Goal: Transaction & Acquisition: Purchase product/service

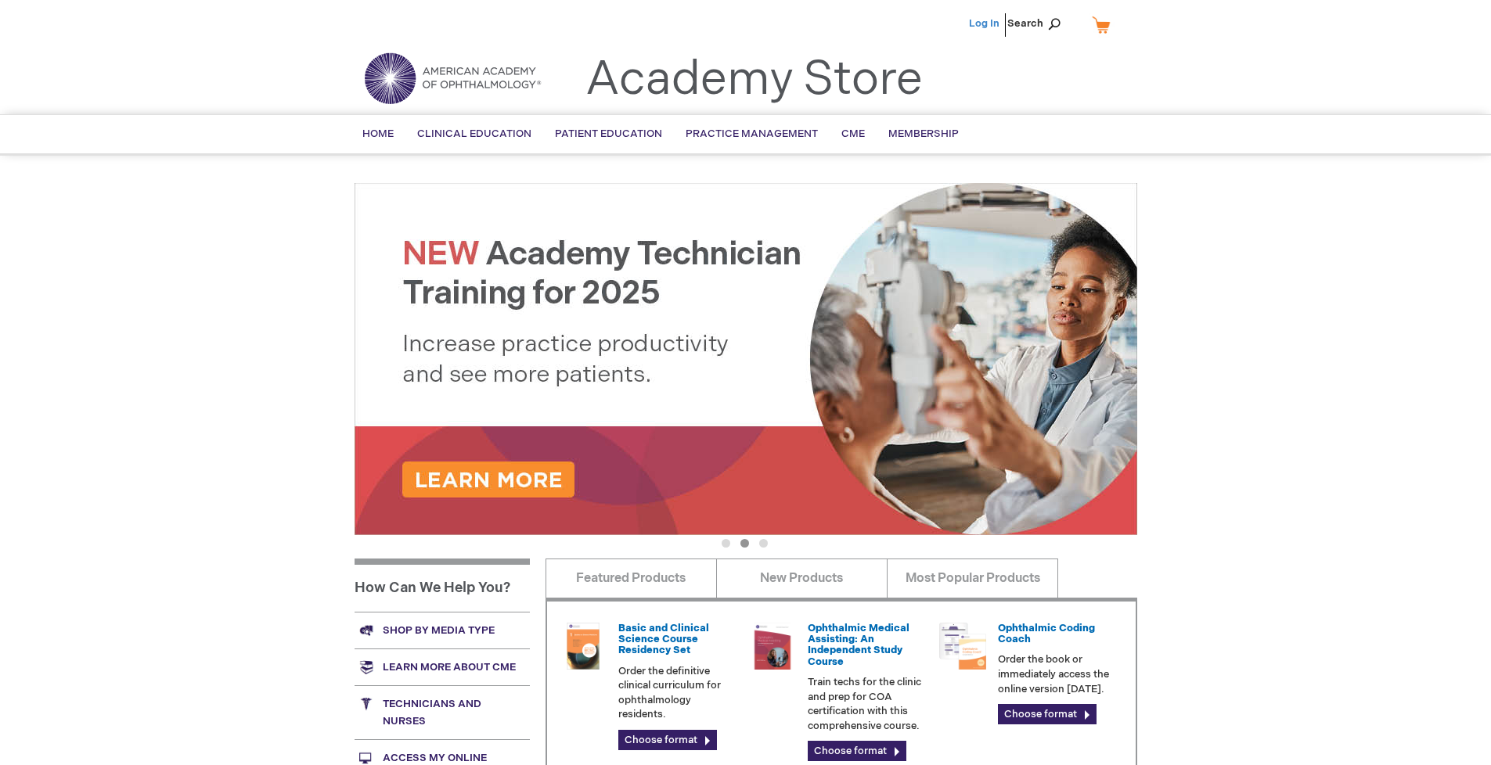
click at [985, 23] on link "Log In" at bounding box center [984, 23] width 31 height 13
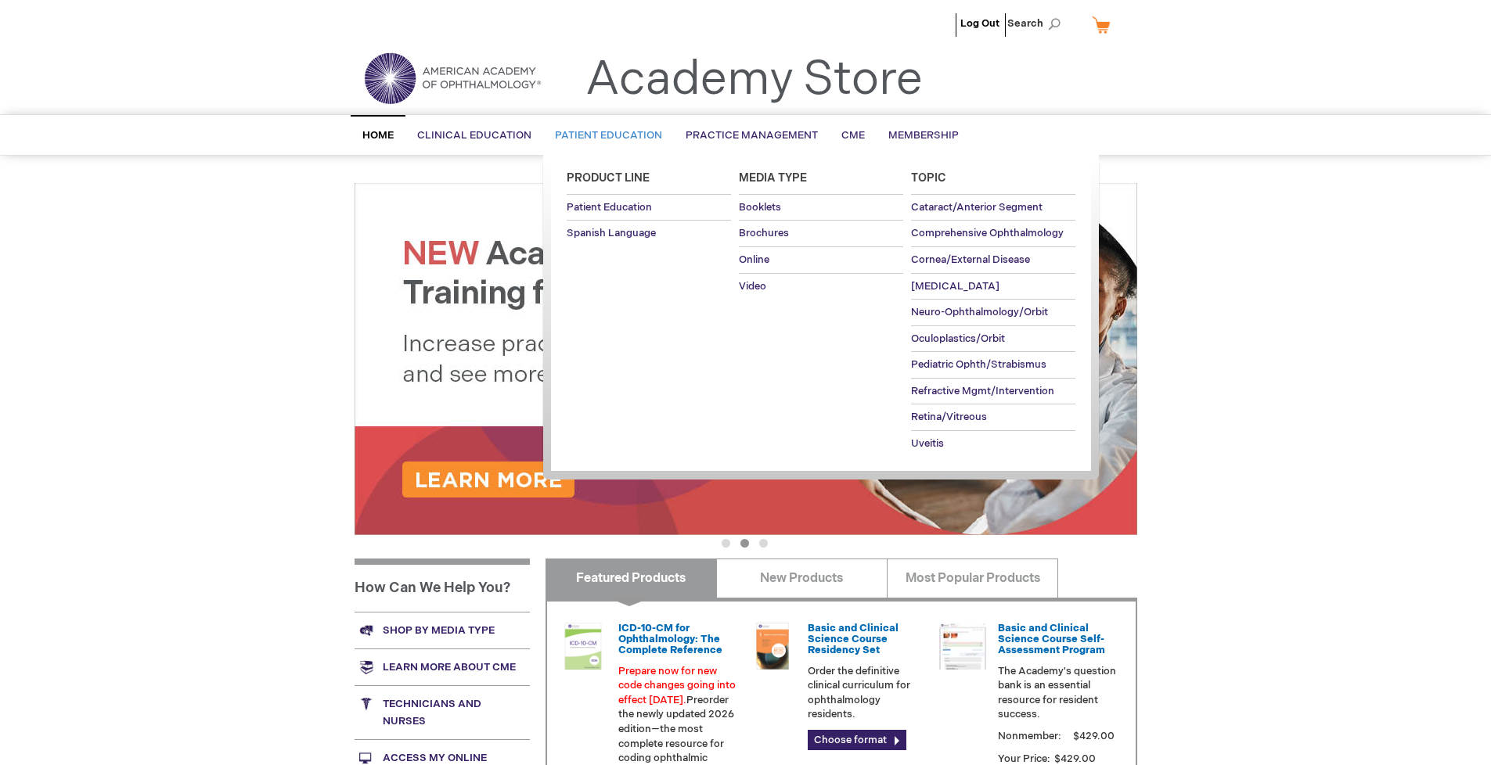
click at [604, 135] on span "Patient Education" at bounding box center [608, 135] width 107 height 13
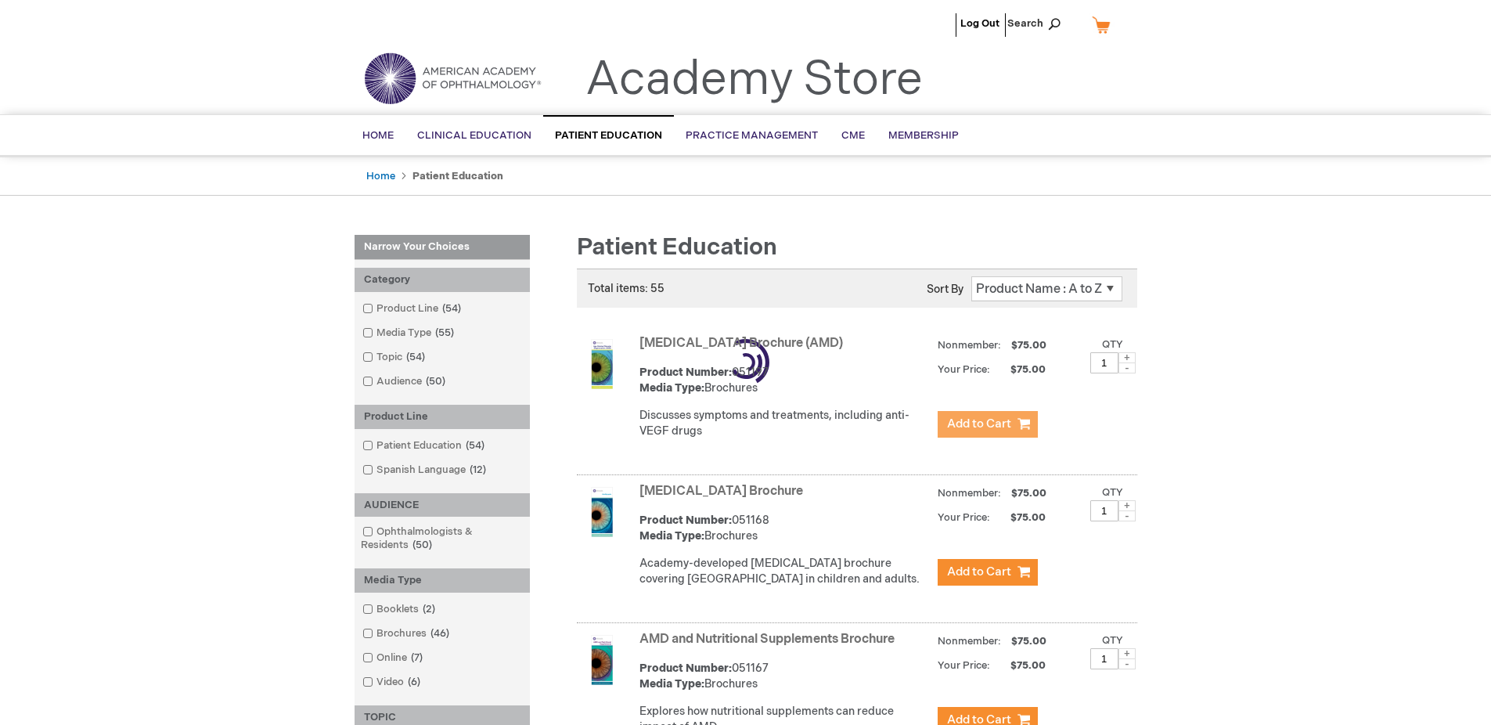
click at [987, 424] on span "Add to Cart" at bounding box center [979, 423] width 64 height 15
